Goal: Download file/media

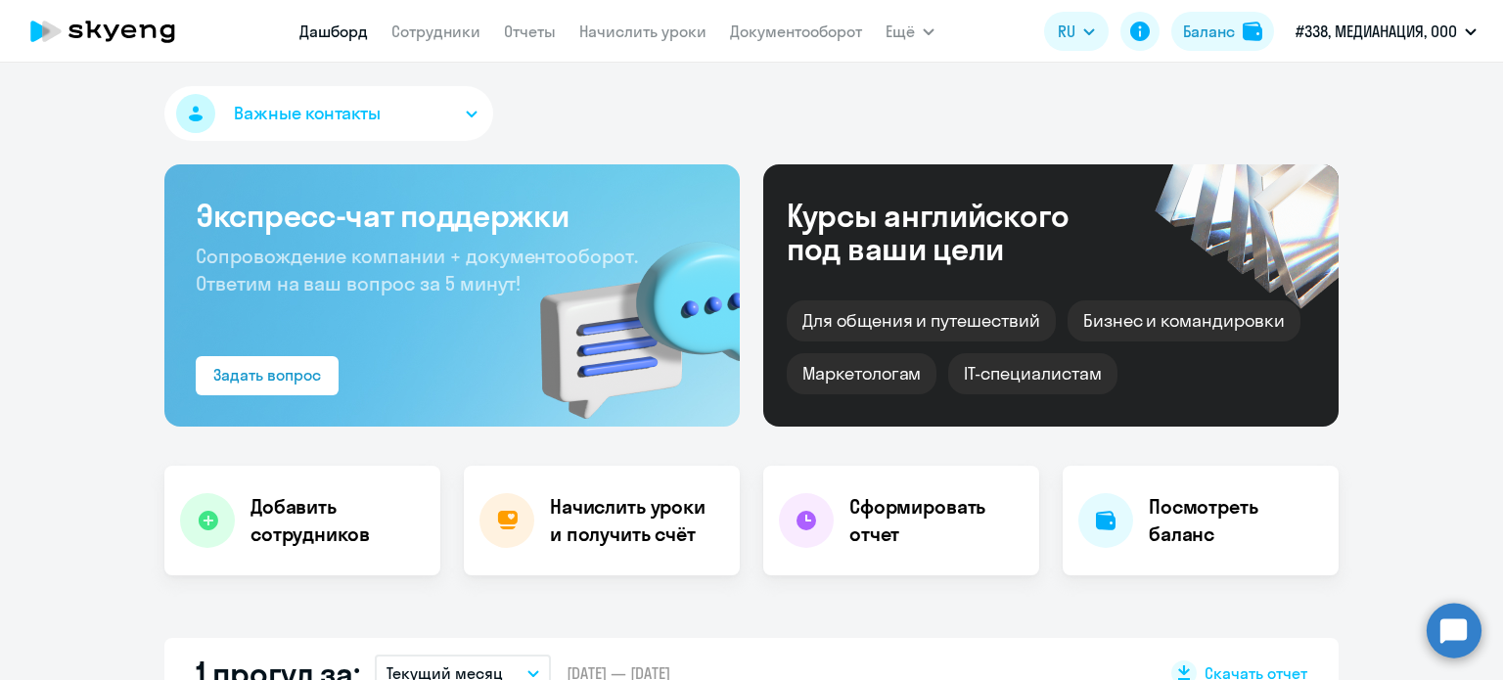
select select "30"
click at [742, 38] on link "Документооборот" at bounding box center [796, 32] width 132 height 20
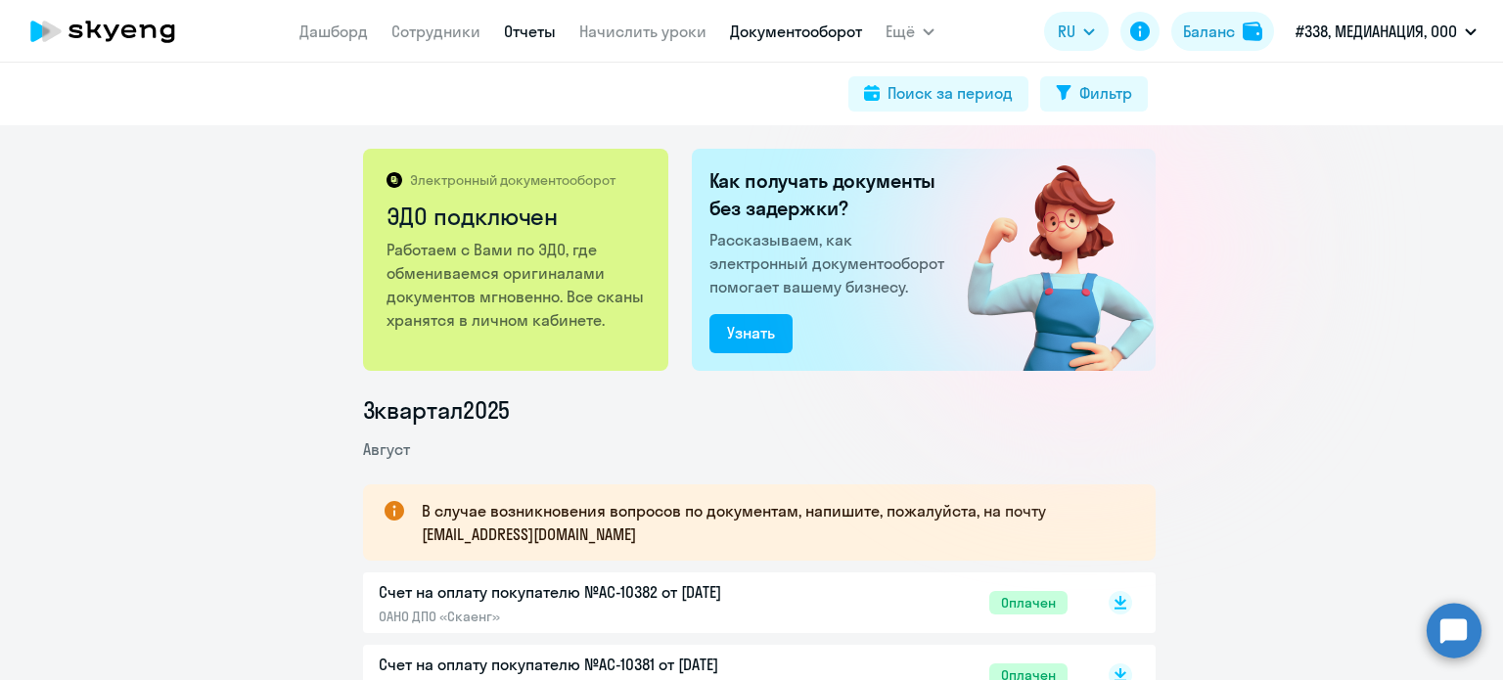
click at [516, 36] on link "Отчеты" at bounding box center [530, 32] width 52 height 20
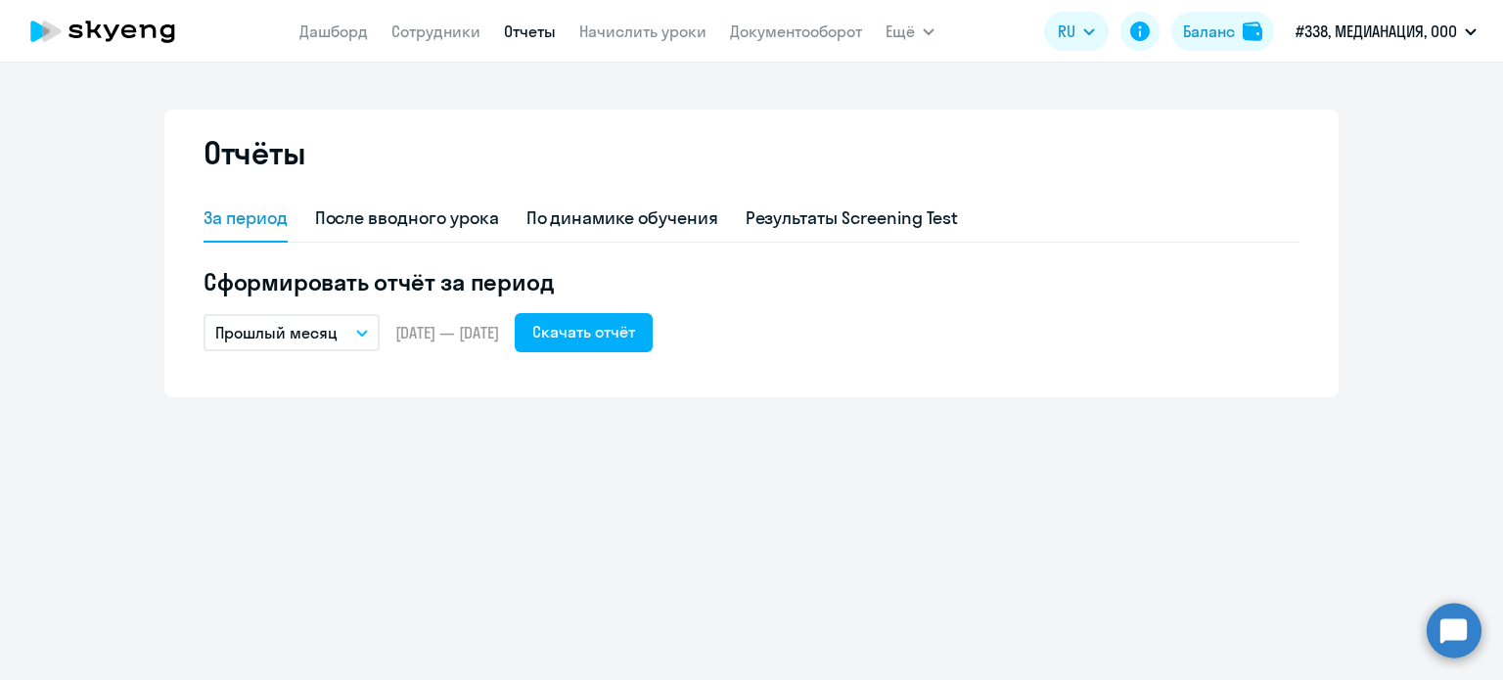
click at [333, 340] on p "Прошлый месяц" at bounding box center [276, 332] width 122 height 23
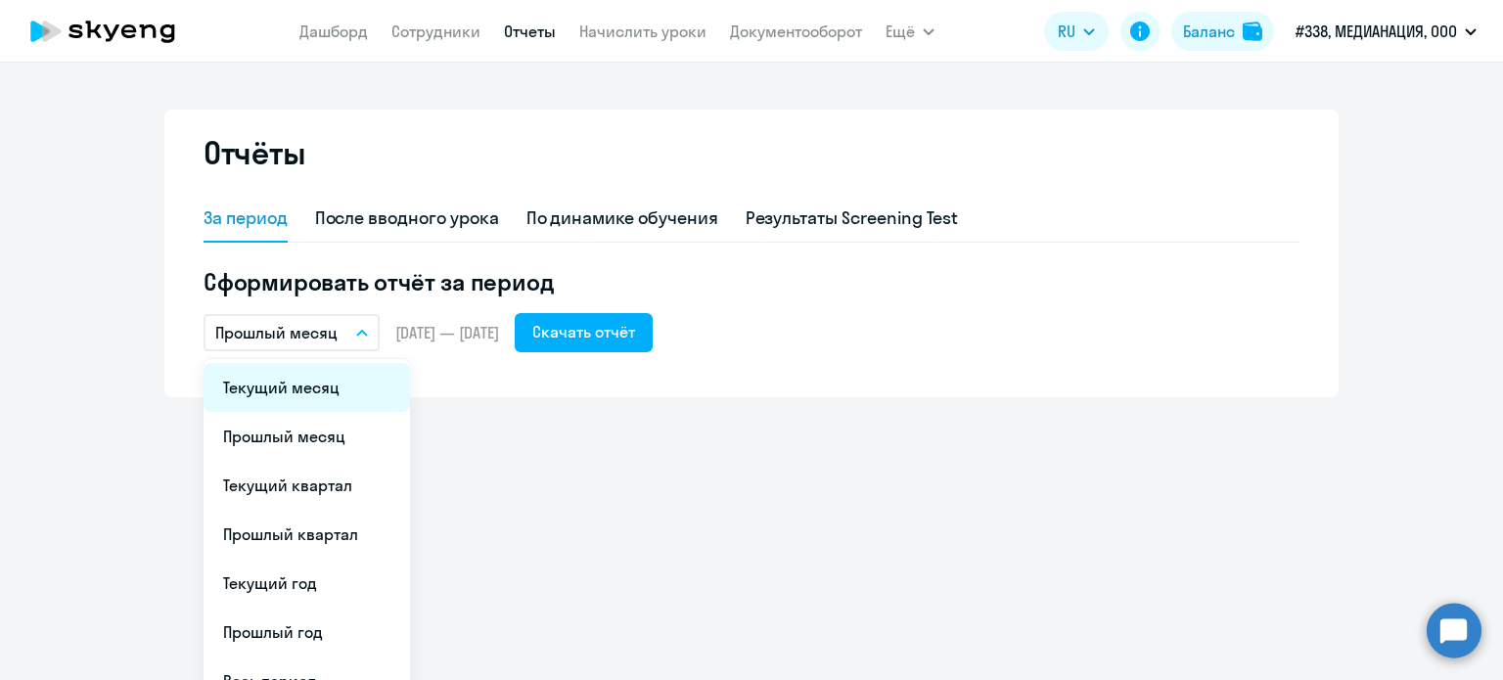
click at [324, 402] on li "Текущий месяц" at bounding box center [306, 387] width 206 height 49
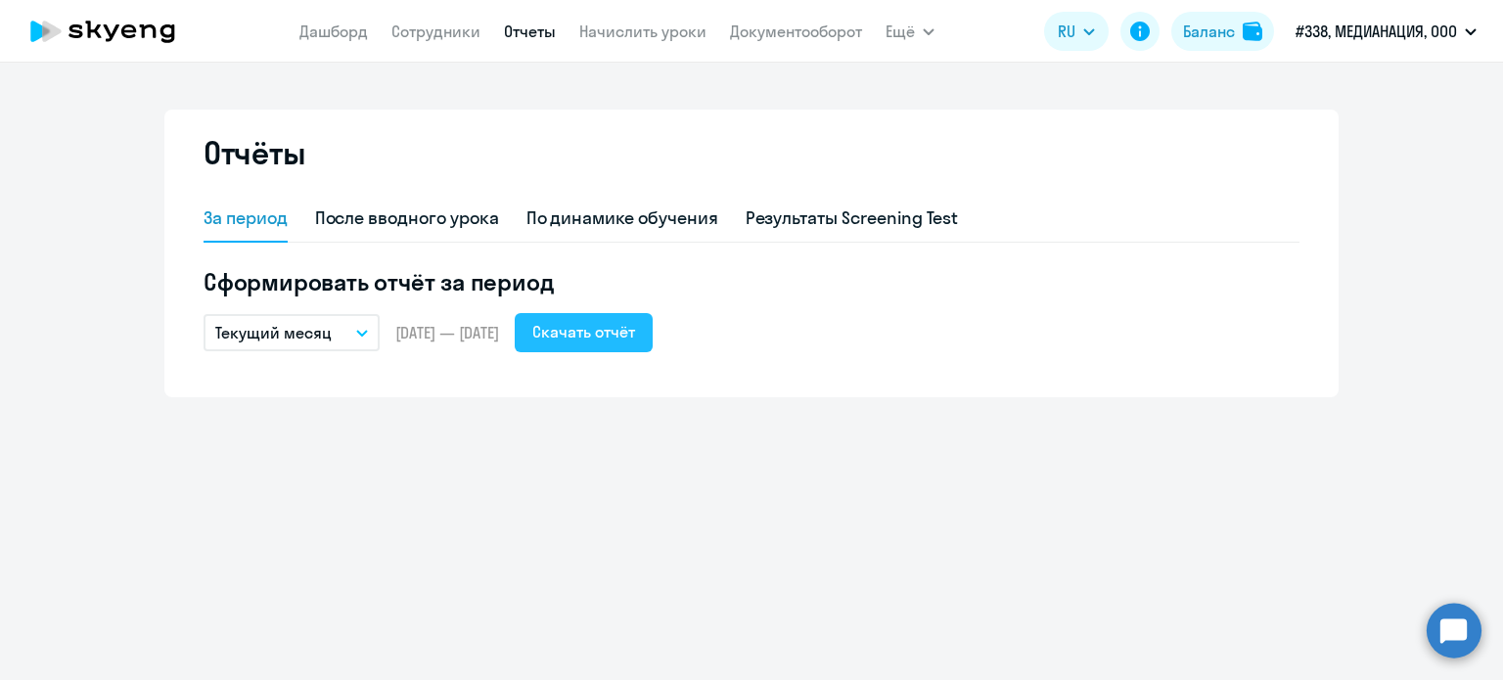
click at [635, 336] on div "Скачать отчёт" at bounding box center [583, 331] width 103 height 23
click at [635, 338] on div "Скачать отчёт" at bounding box center [583, 331] width 103 height 23
